Goal: Transaction & Acquisition: Book appointment/travel/reservation

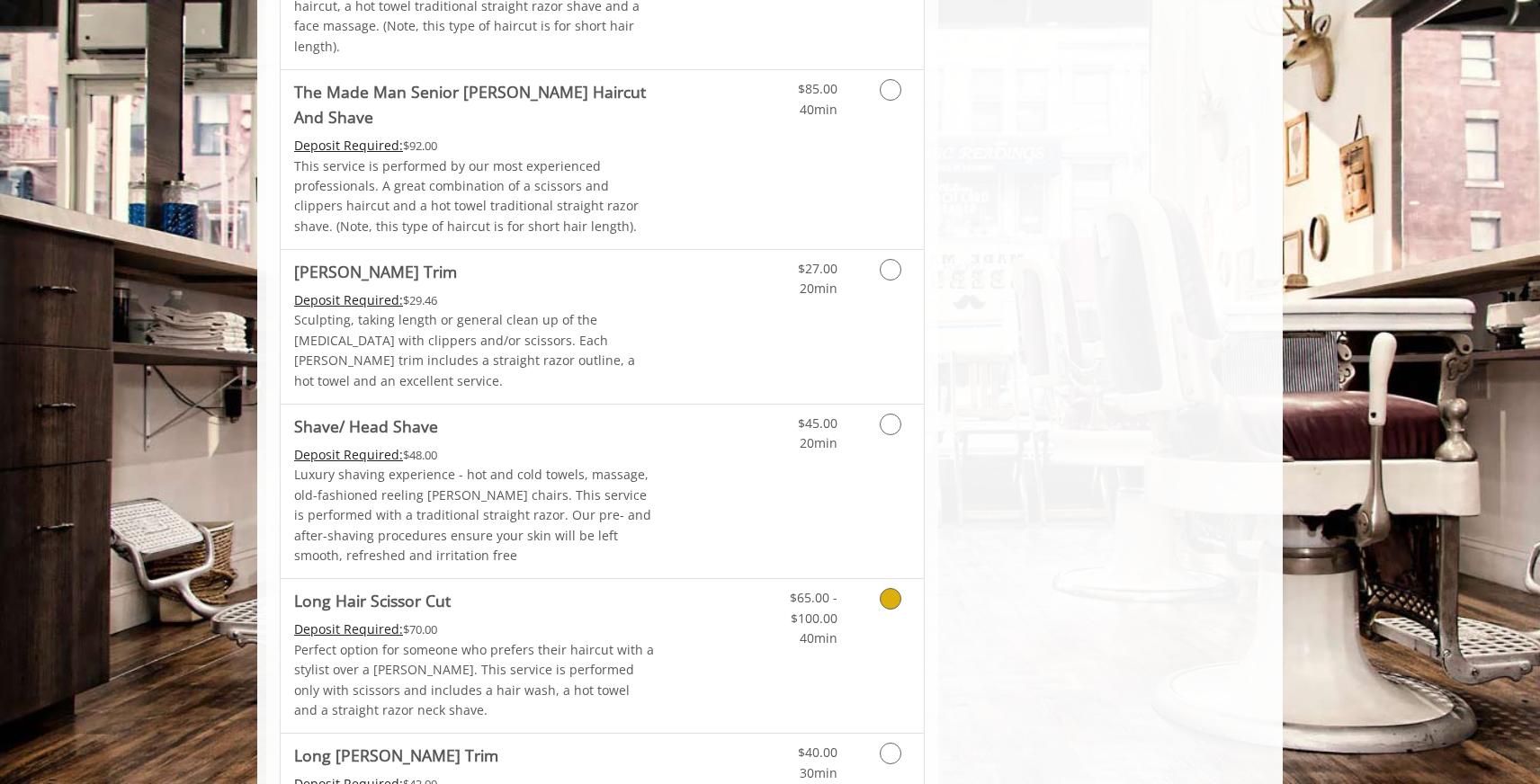
scroll to position [1865, 0]
click at [892, 416] on icon "Grooming services" at bounding box center [890, 427] width 22 height 22
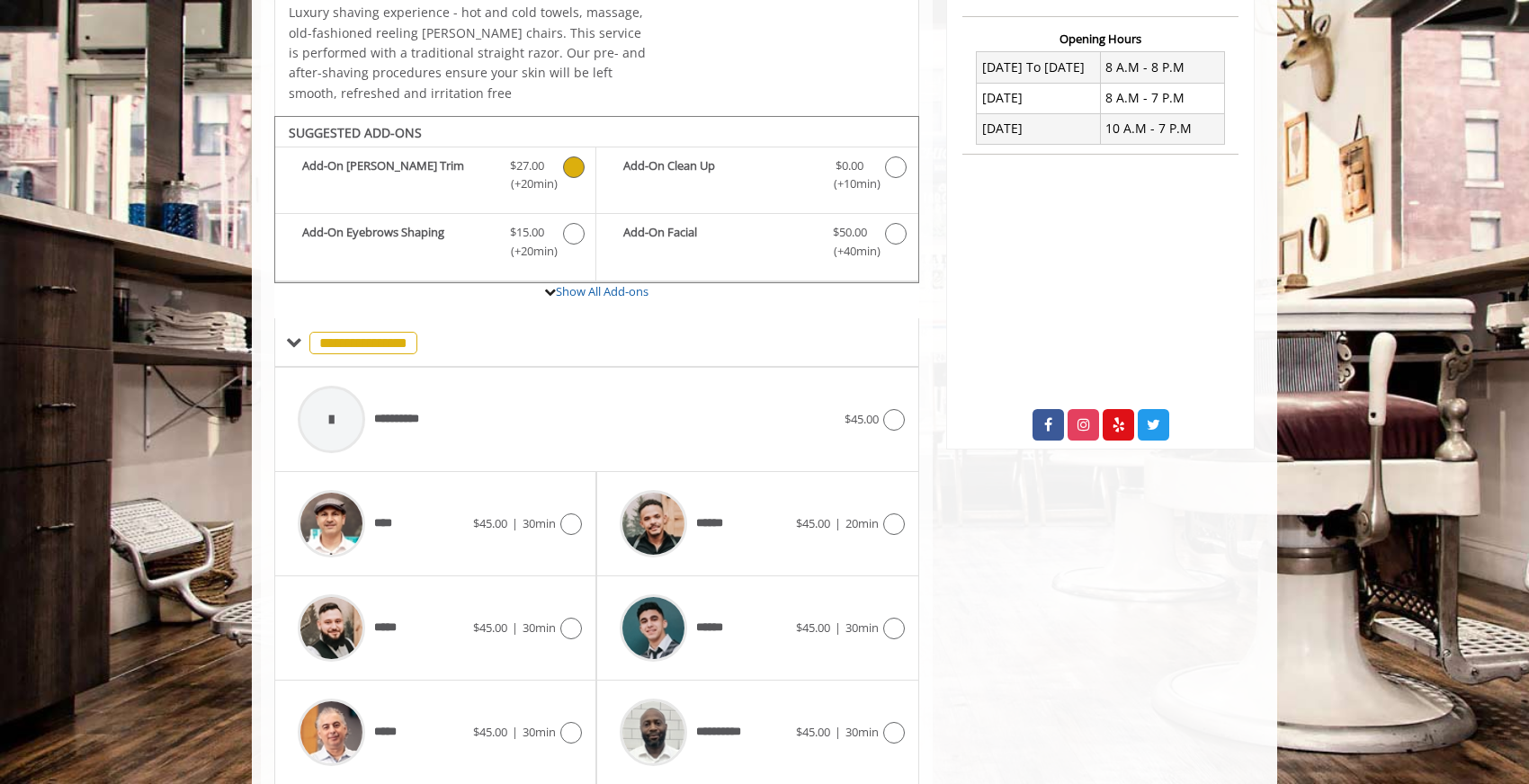
click at [567, 167] on icon "Shave/ Head Shave Add-onS" at bounding box center [574, 167] width 22 height 22
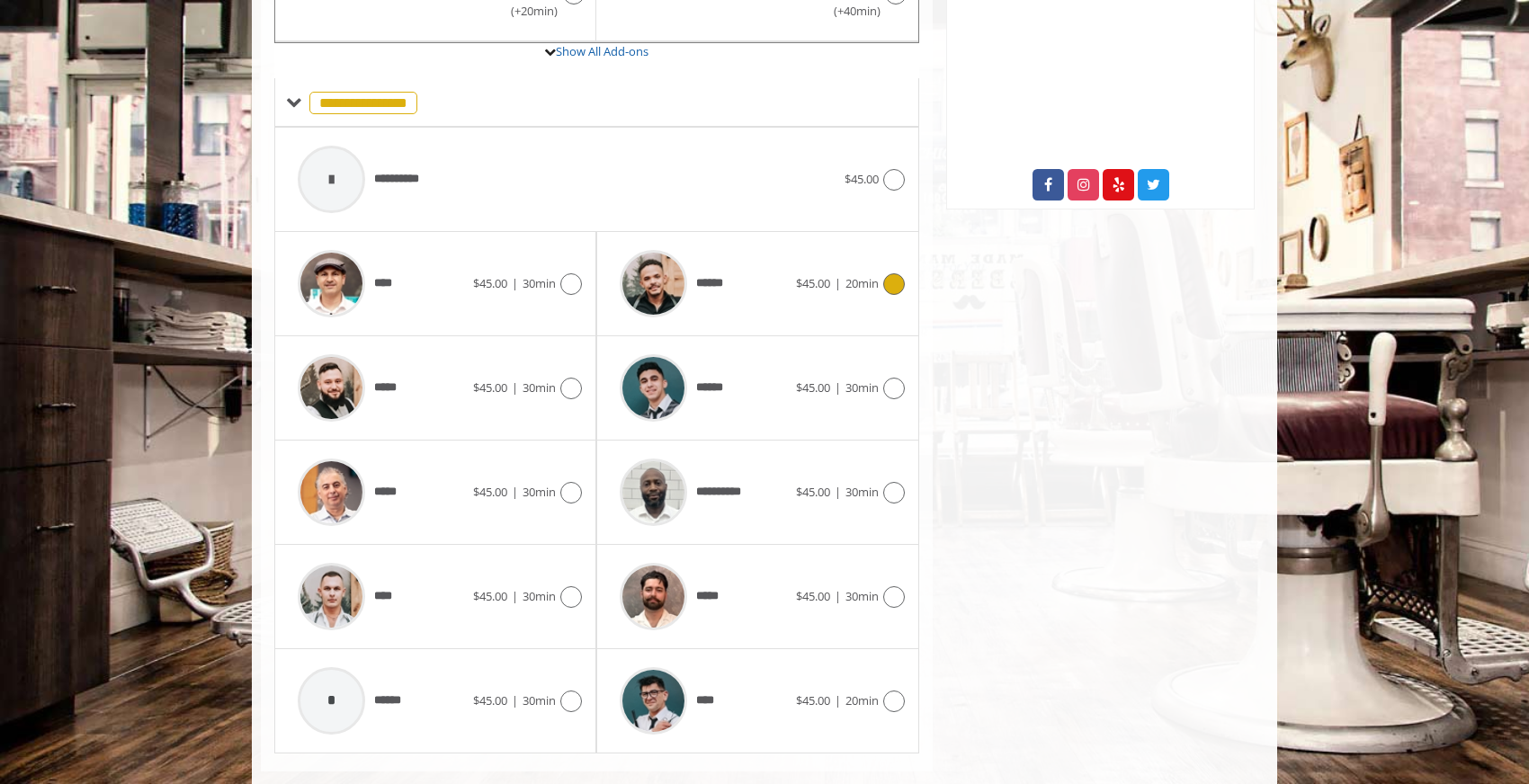
scroll to position [727, 0]
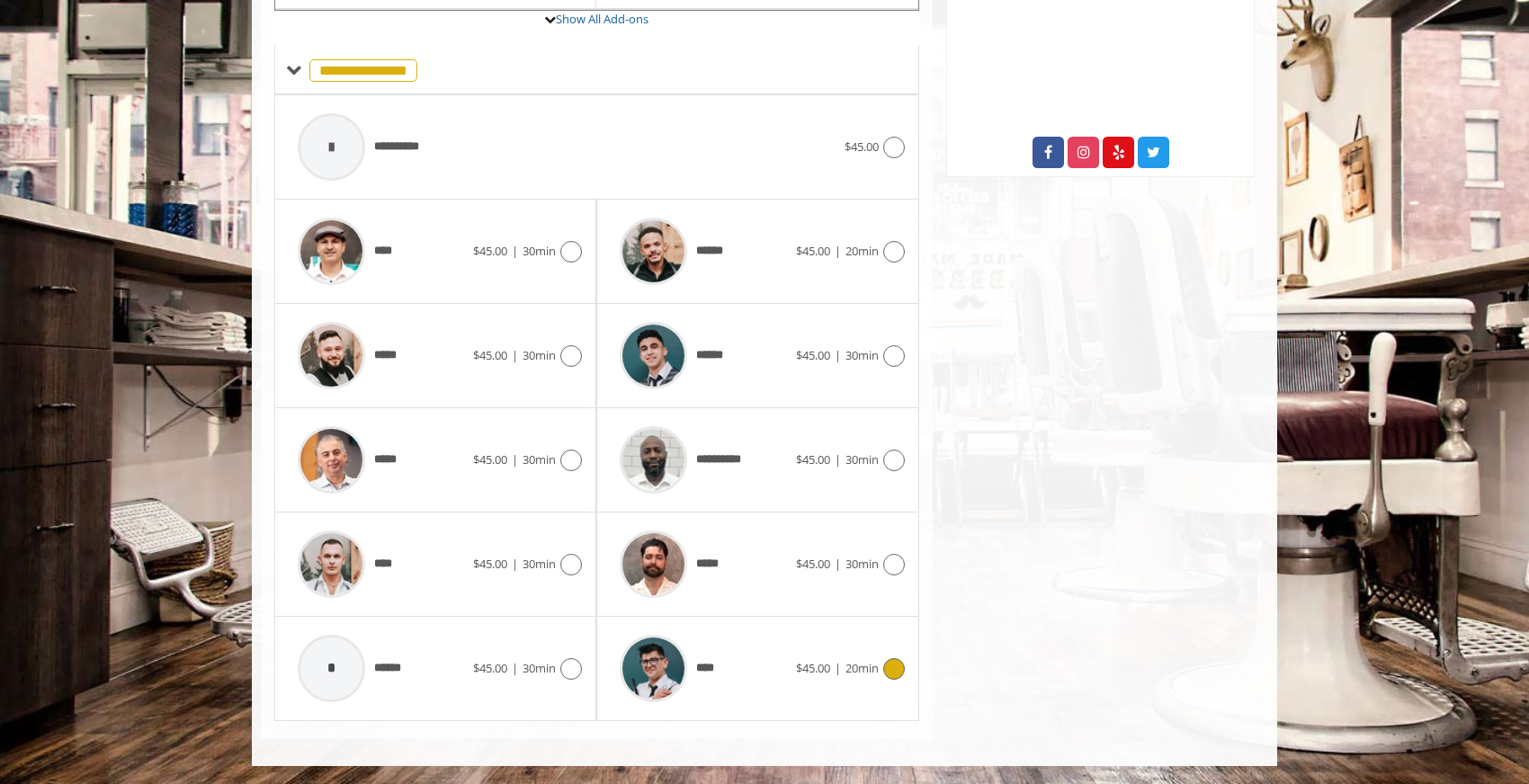
click at [758, 679] on div "****" at bounding box center [703, 668] width 185 height 85
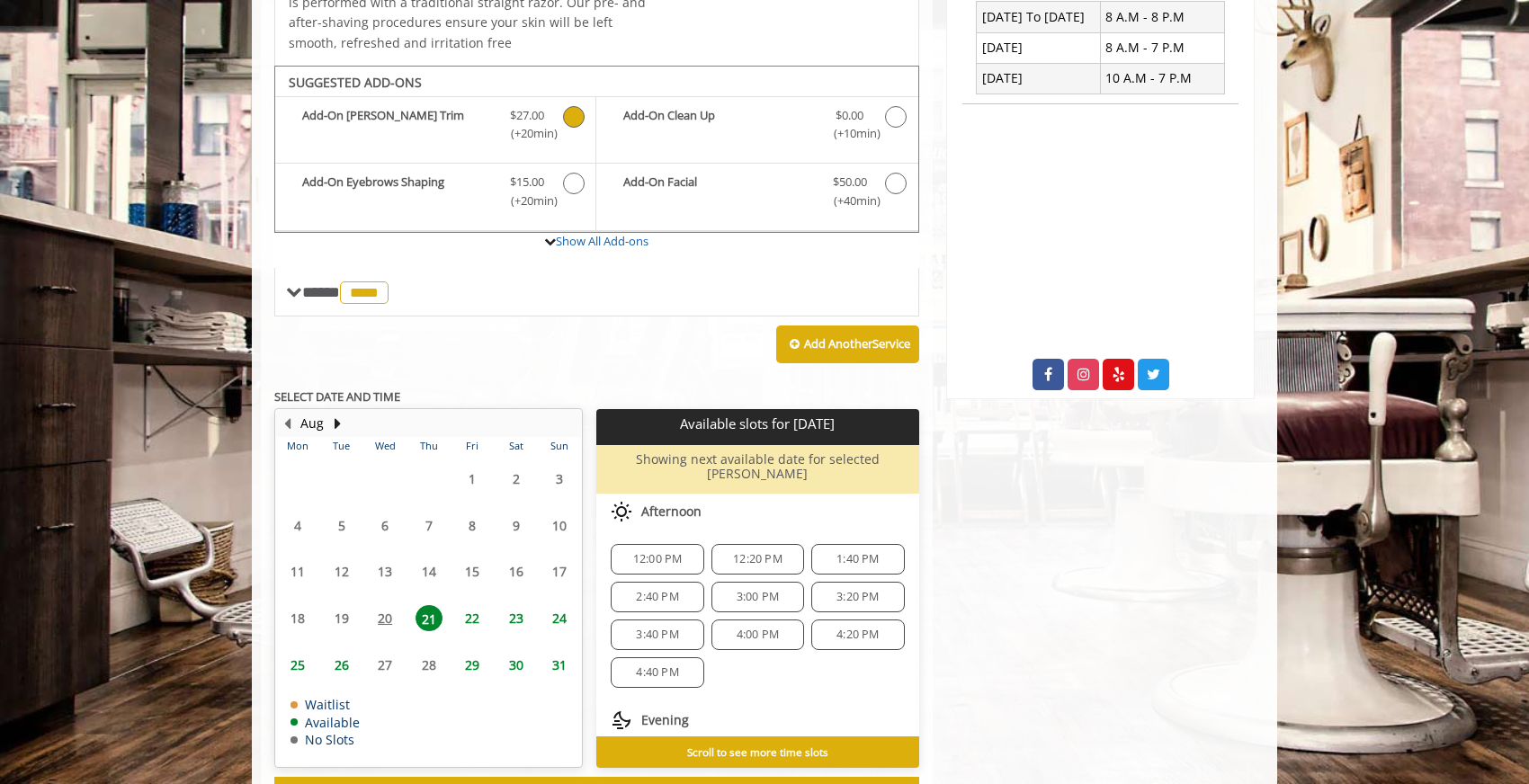
scroll to position [562, 0]
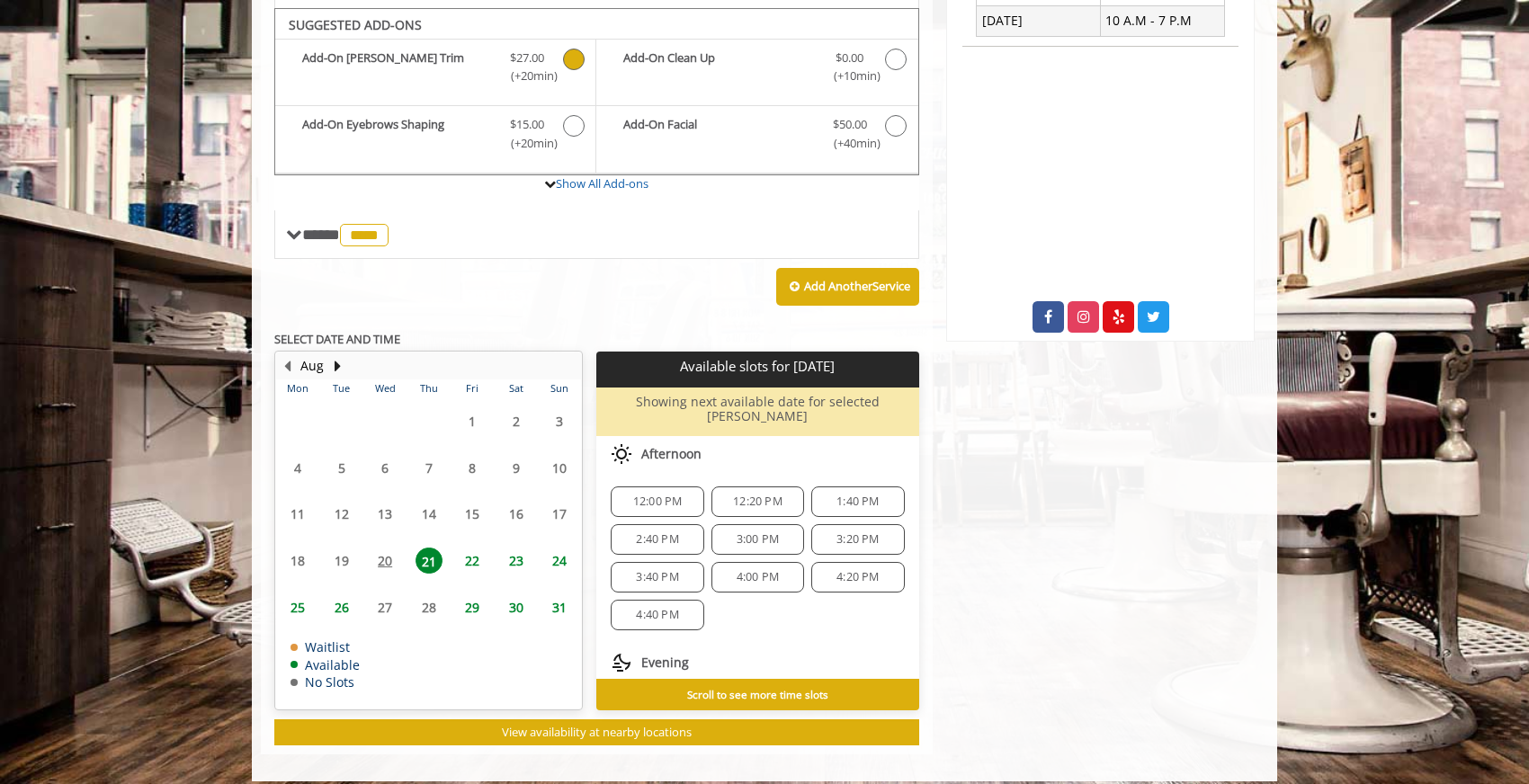
click at [859, 495] on span "1:40 PM" at bounding box center [857, 502] width 43 height 14
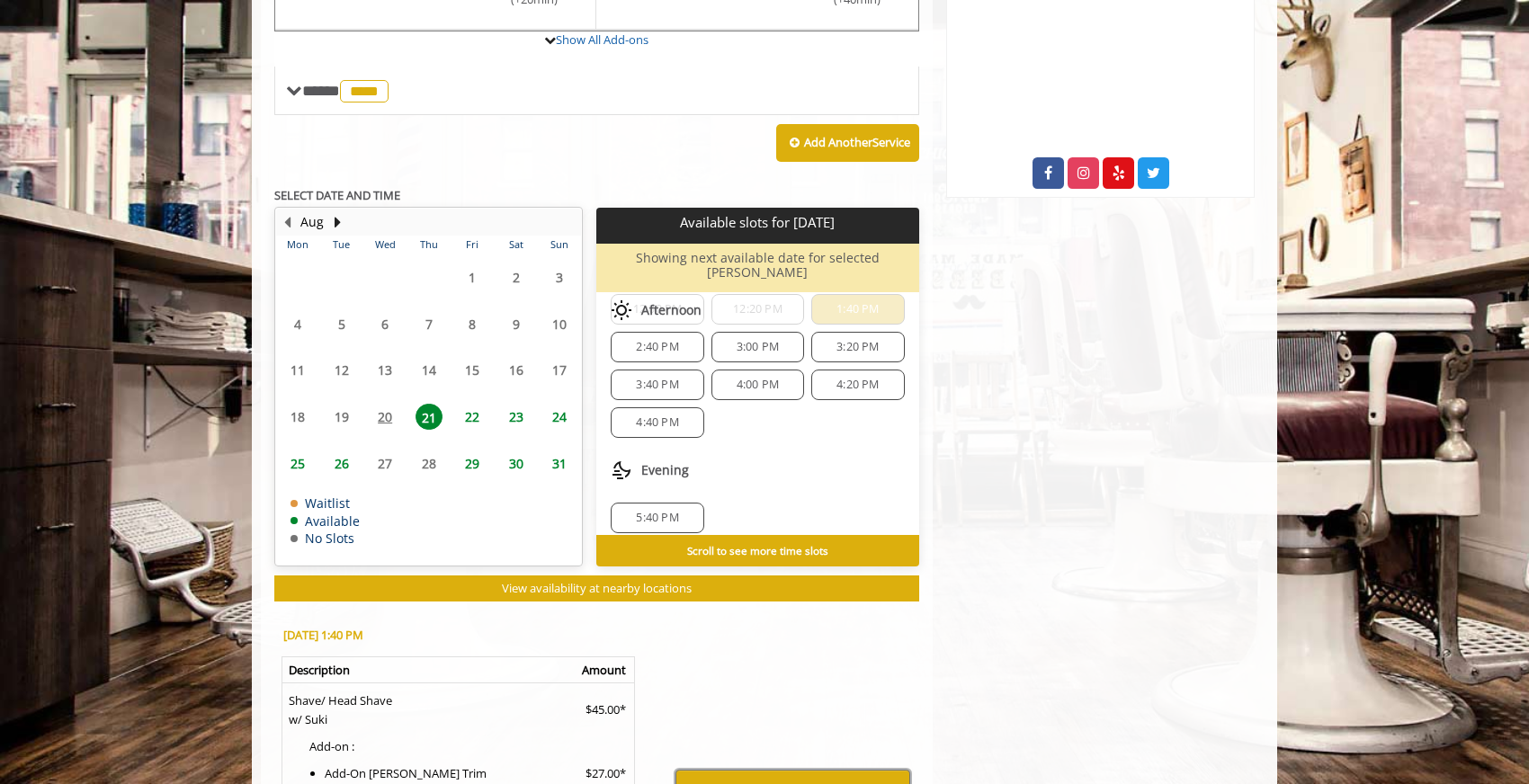
scroll to position [50, 0]
click at [471, 406] on span "22" at bounding box center [472, 416] width 27 height 26
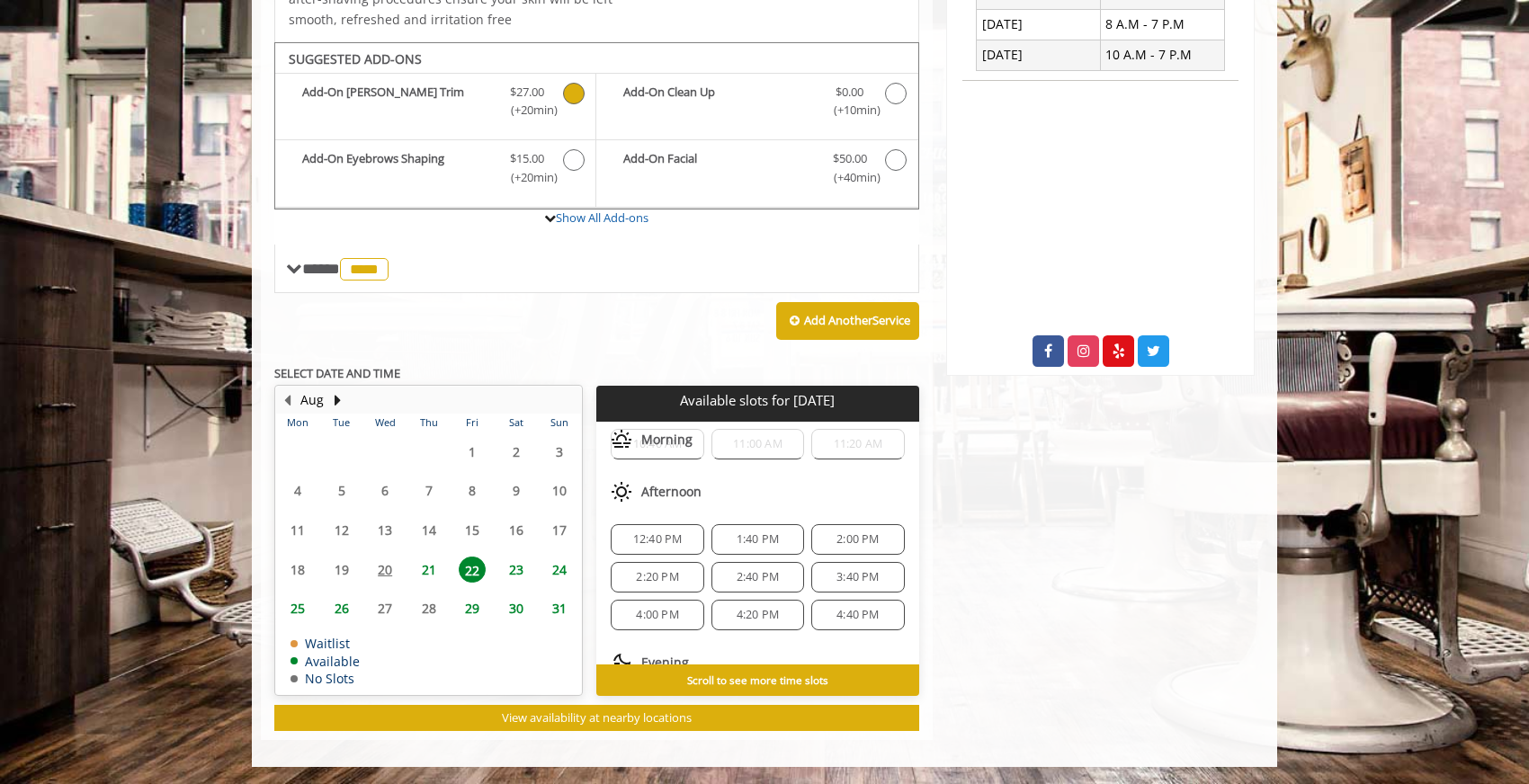
scroll to position [129, 0]
click at [769, 534] on span "1:40 PM" at bounding box center [757, 529] width 43 height 14
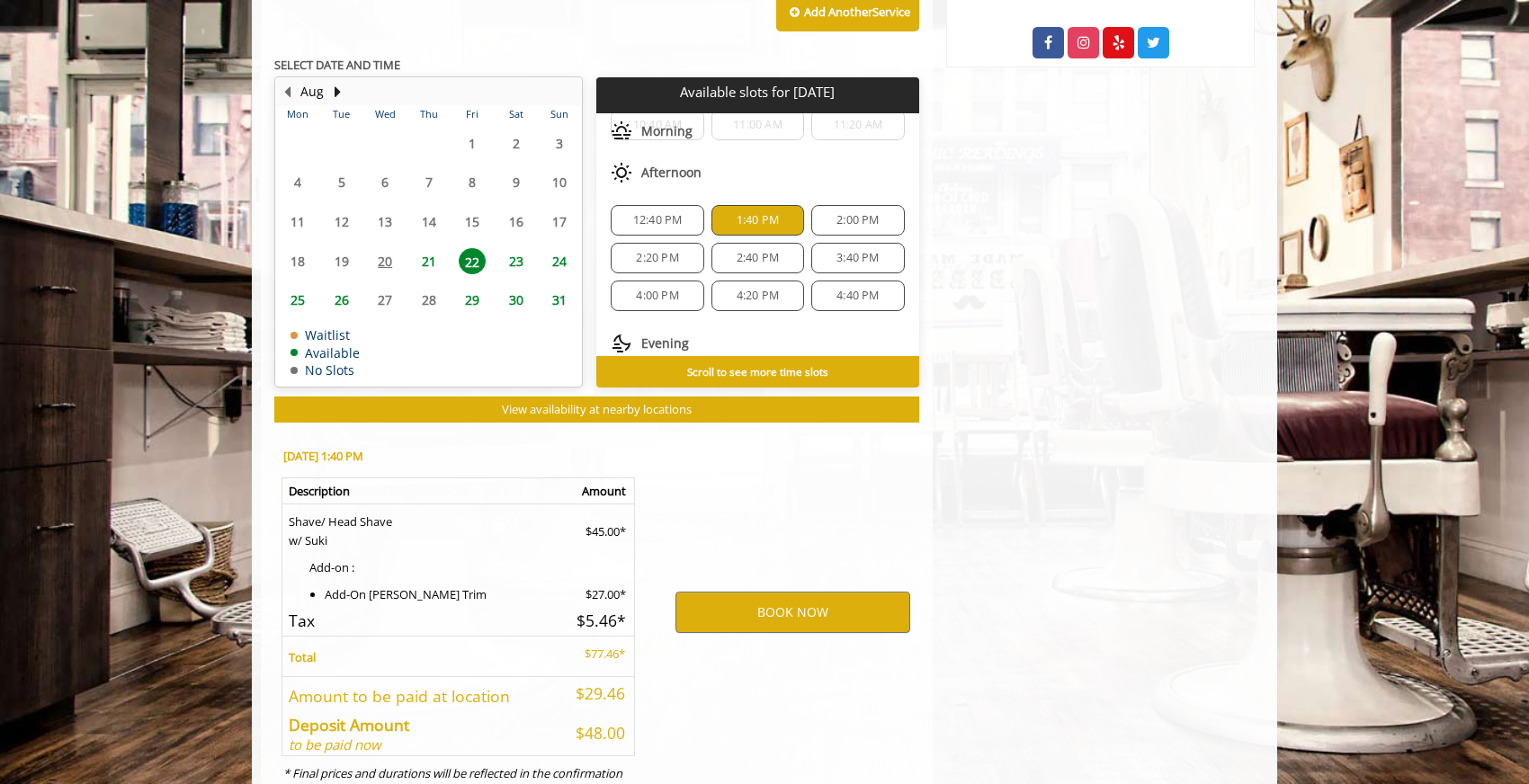
scroll to position [907, 0]
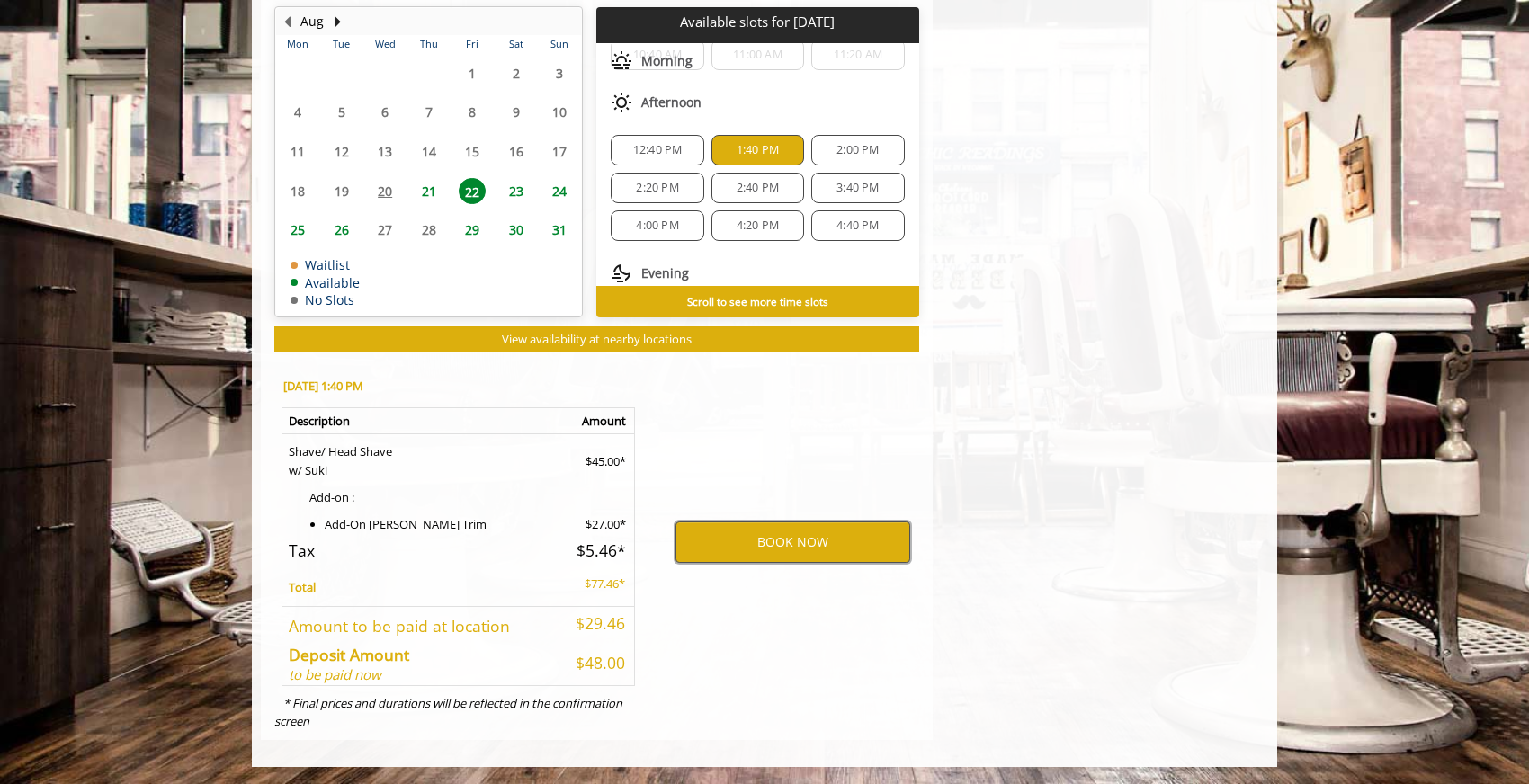
click at [779, 543] on button "BOOK NOW" at bounding box center [792, 543] width 234 height 42
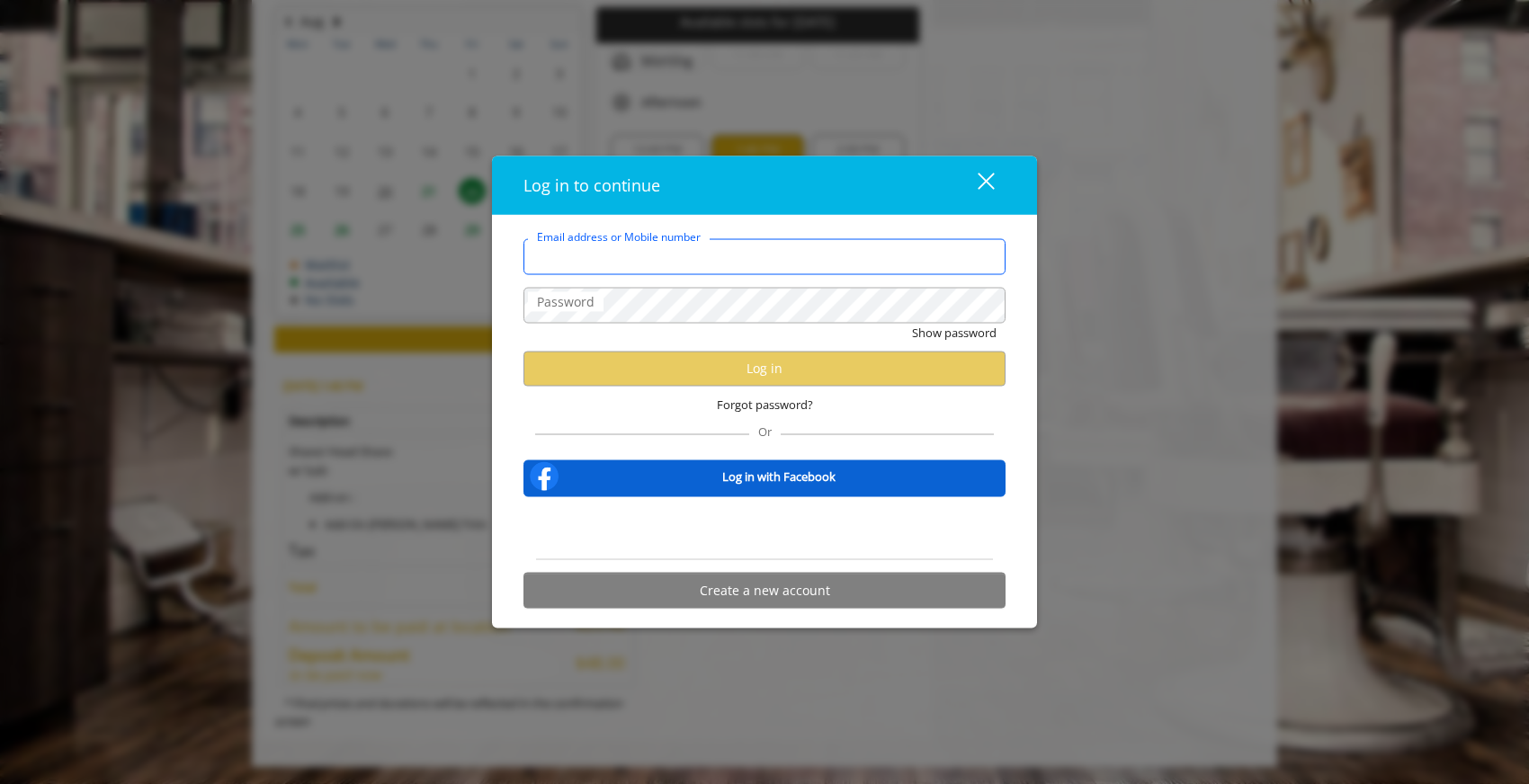
type input "**********"
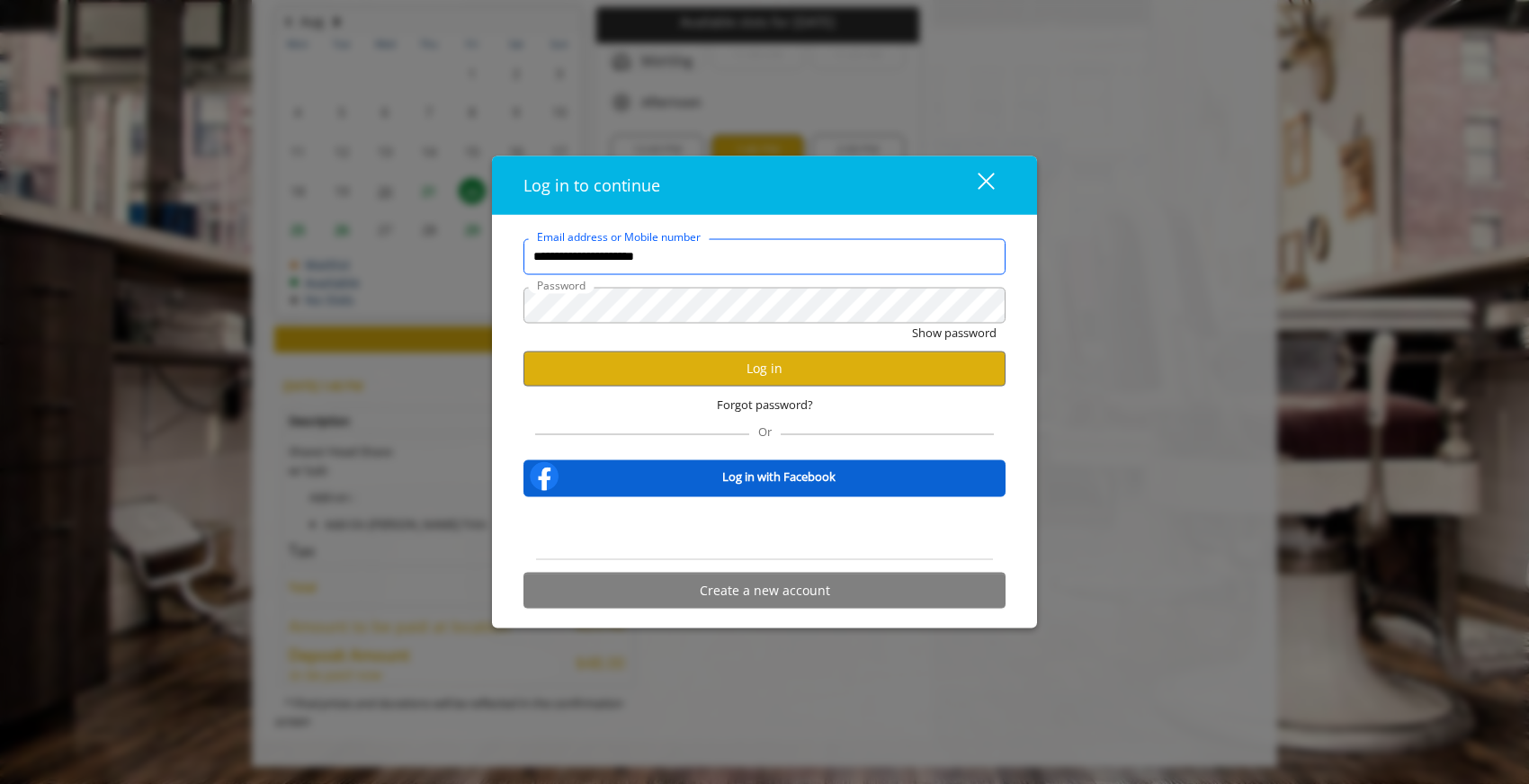
scroll to position [0, 0]
click at [776, 366] on button "Log in" at bounding box center [764, 368] width 482 height 35
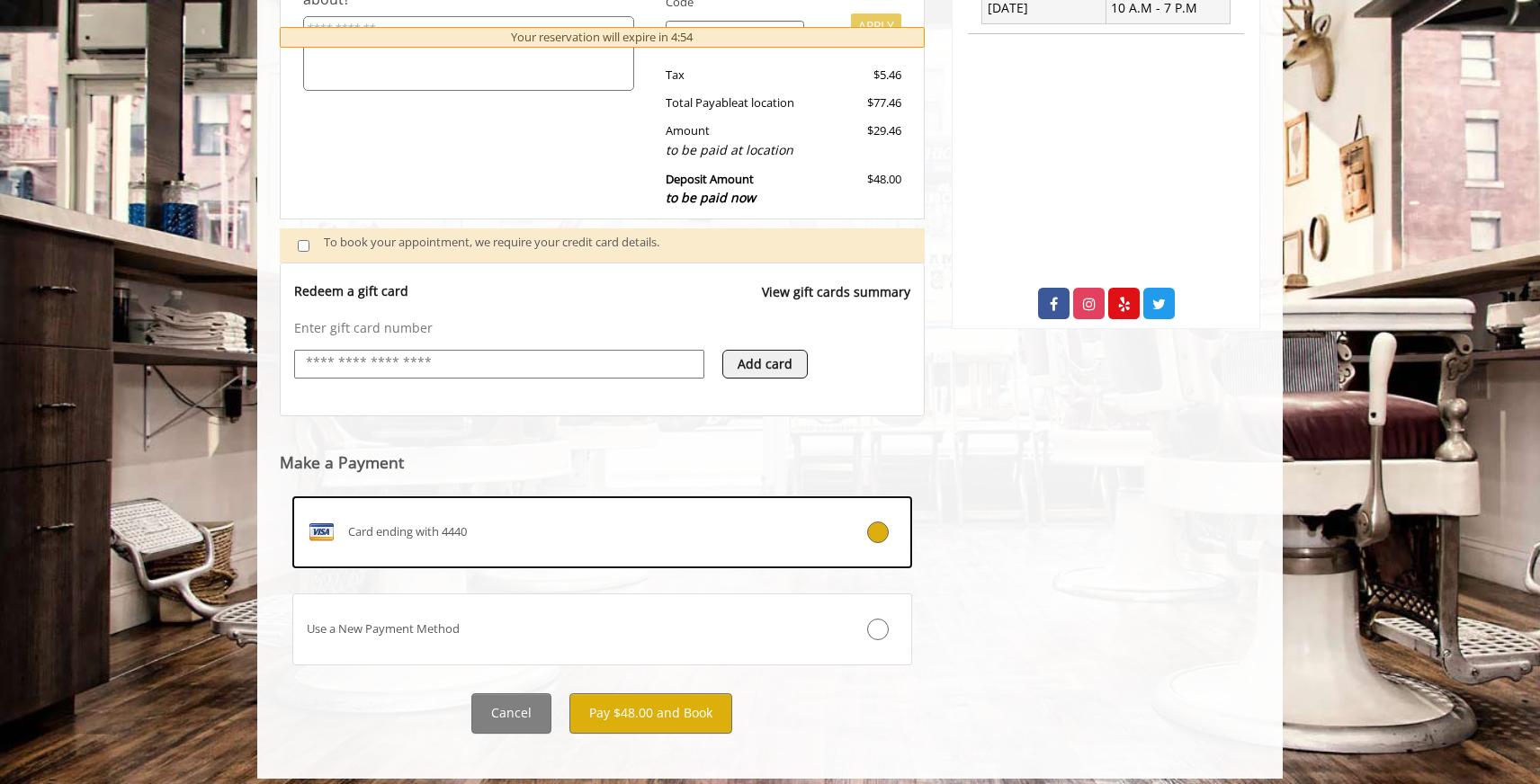
scroll to position [588, 0]
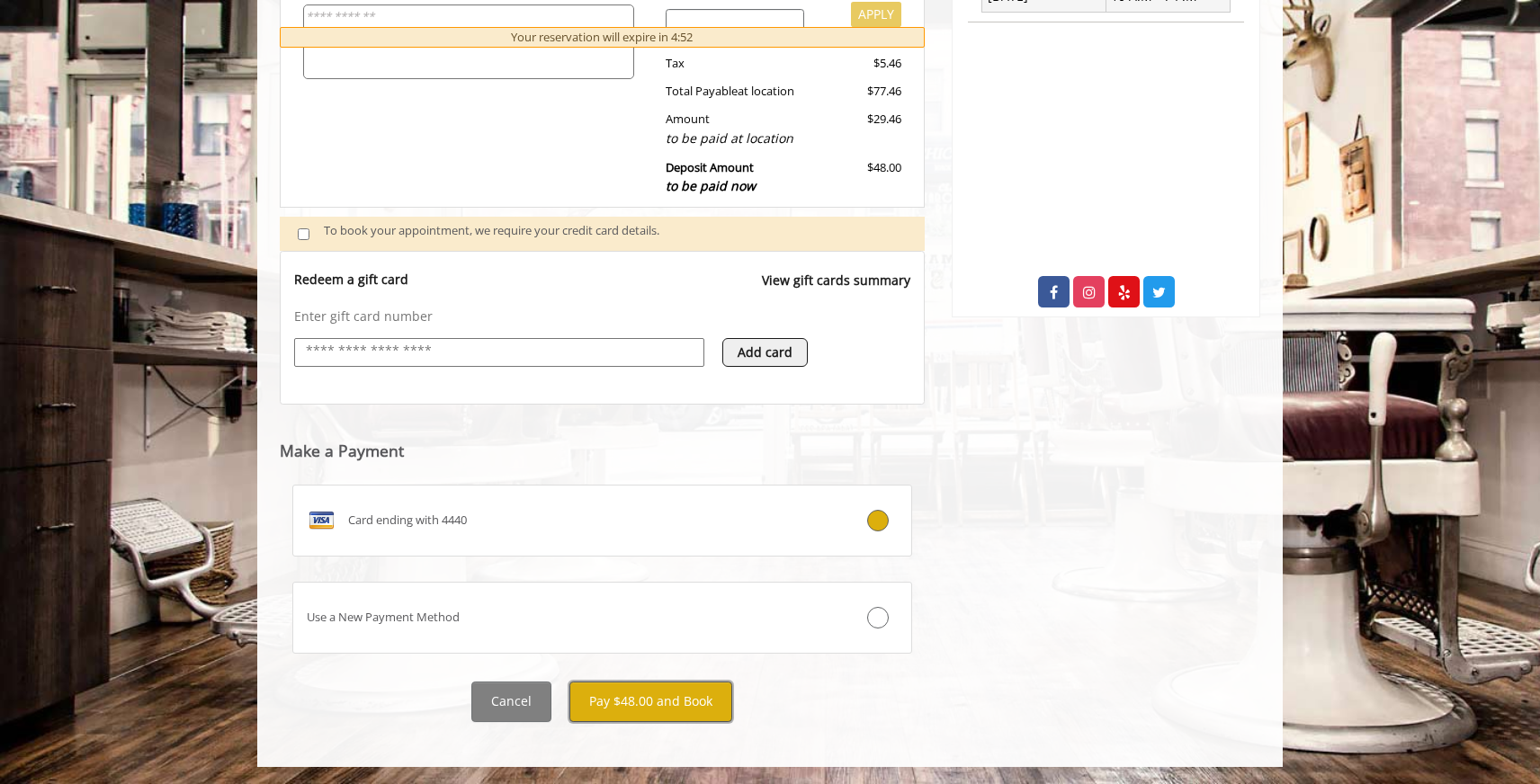
click at [659, 697] on button "Pay $48.00 and Book" at bounding box center [651, 701] width 163 height 41
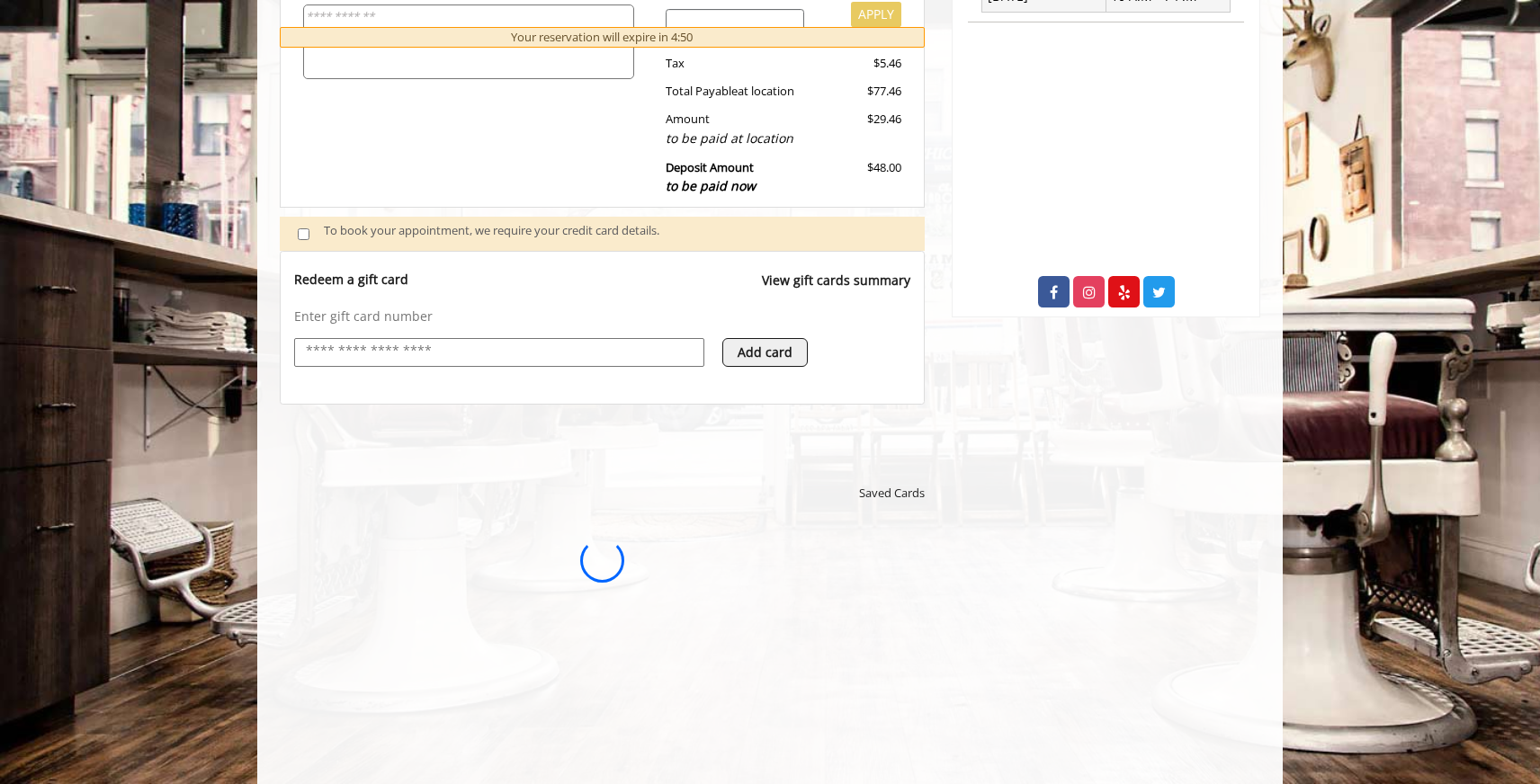
scroll to position [0, 0]
